Goal: Transaction & Acquisition: Purchase product/service

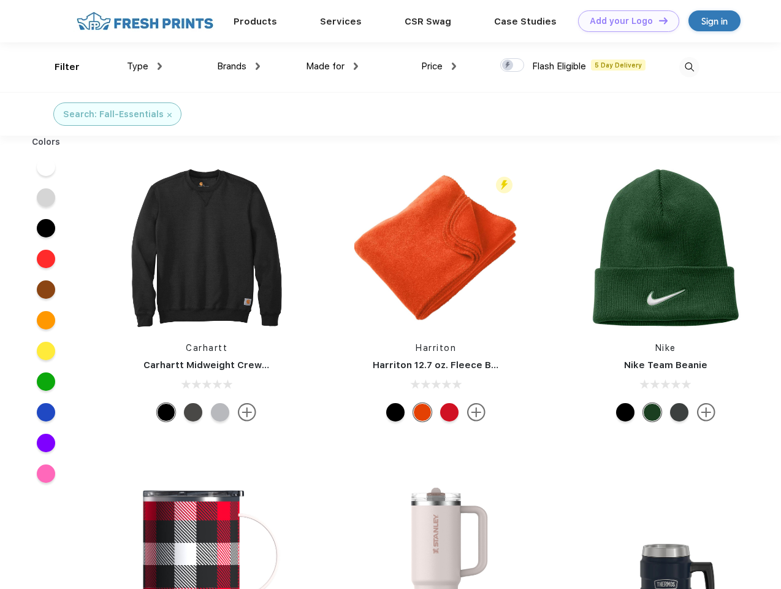
click at [624, 21] on link "Add your Logo Design Tool" at bounding box center [628, 20] width 101 height 21
click at [0, 0] on div "Design Tool" at bounding box center [0, 0] width 0 height 0
click at [658, 20] on link "Add your Logo Design Tool" at bounding box center [628, 20] width 101 height 21
click at [59, 67] on div "Filter" at bounding box center [67, 67] width 25 height 14
click at [145, 66] on span "Type" at bounding box center [137, 66] width 21 height 11
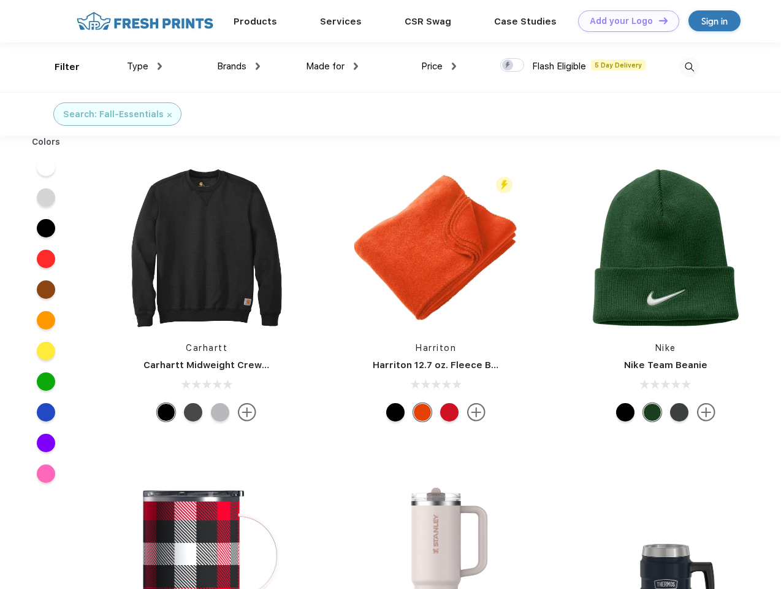
click at [239, 66] on span "Brands" at bounding box center [231, 66] width 29 height 11
click at [332, 66] on span "Made for" at bounding box center [325, 66] width 39 height 11
click at [439, 66] on span "Price" at bounding box center [431, 66] width 21 height 11
click at [513, 66] on div at bounding box center [513, 64] width 24 height 13
click at [508, 66] on input "checkbox" at bounding box center [505, 62] width 8 height 8
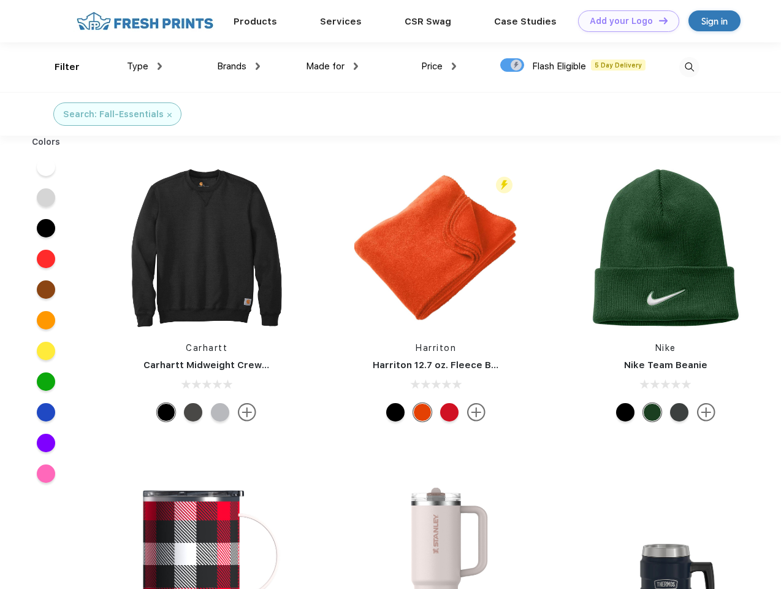
click at [689, 67] on img at bounding box center [690, 67] width 20 height 20
